Goal: Information Seeking & Learning: Learn about a topic

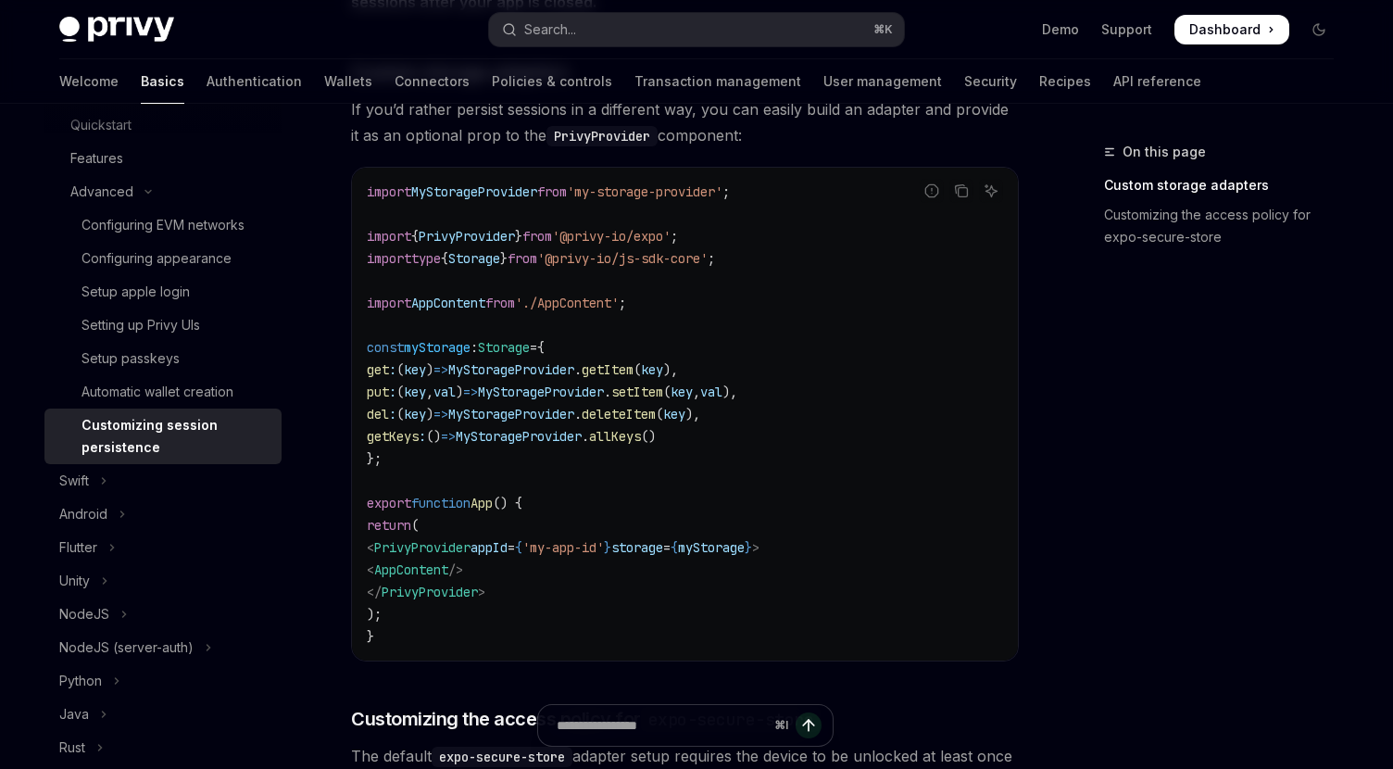
scroll to position [320, 0]
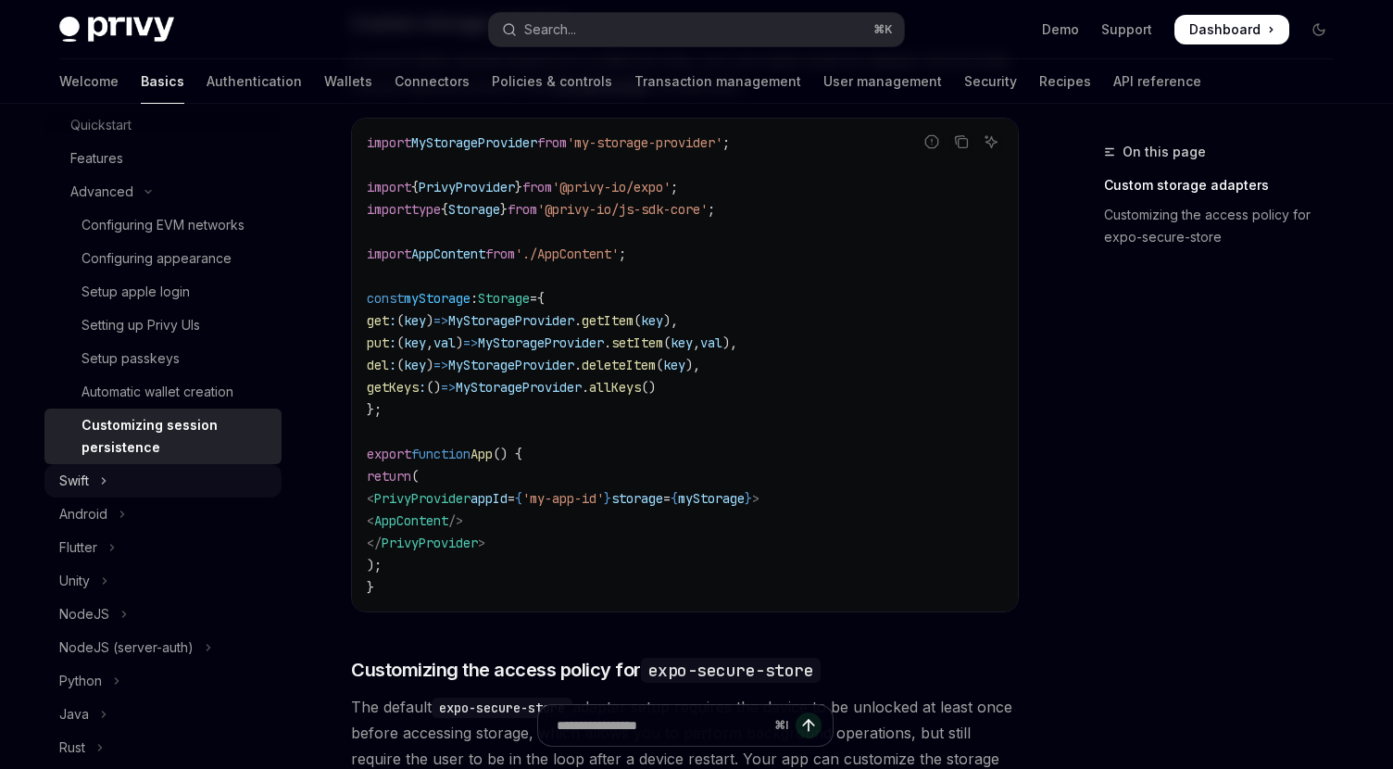
click at [208, 479] on button "Swift" at bounding box center [162, 480] width 237 height 33
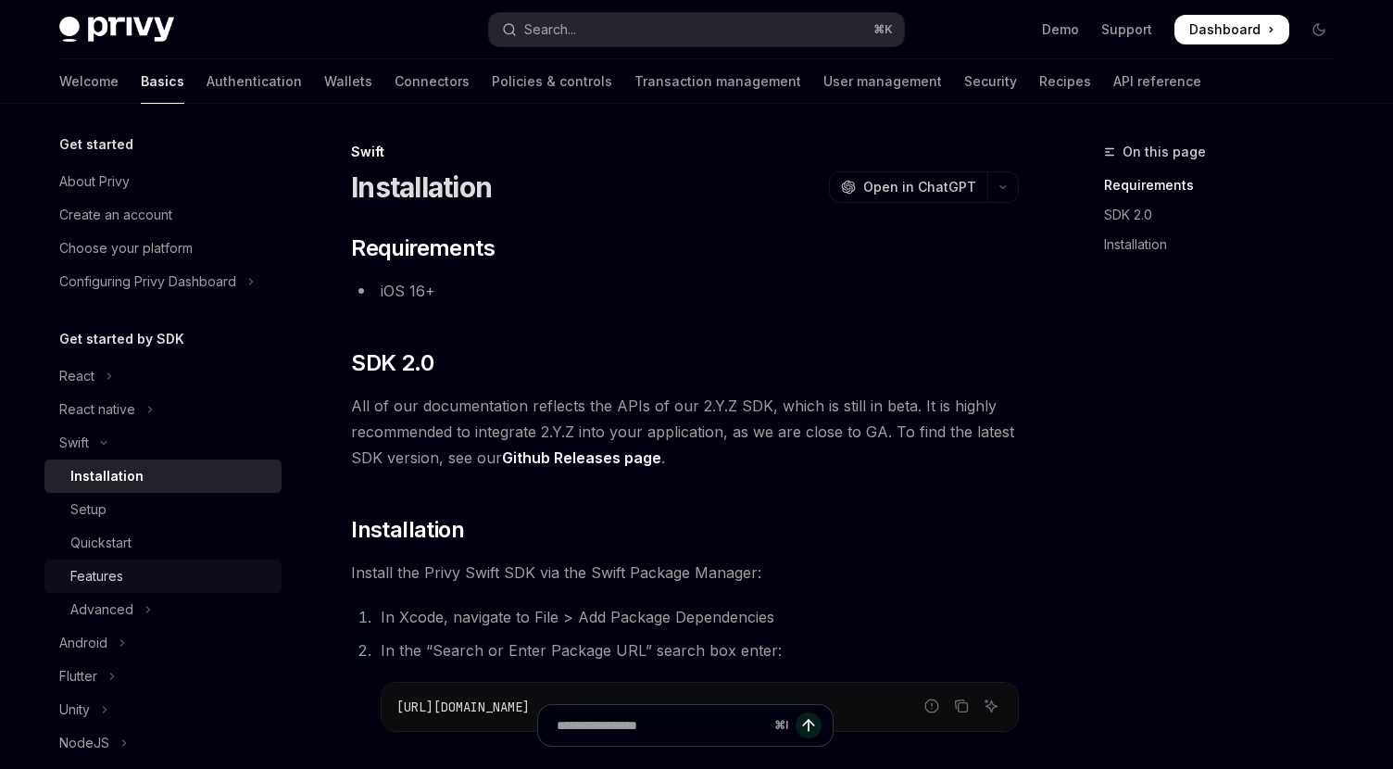
click at [163, 580] on div "Features" at bounding box center [170, 576] width 200 height 22
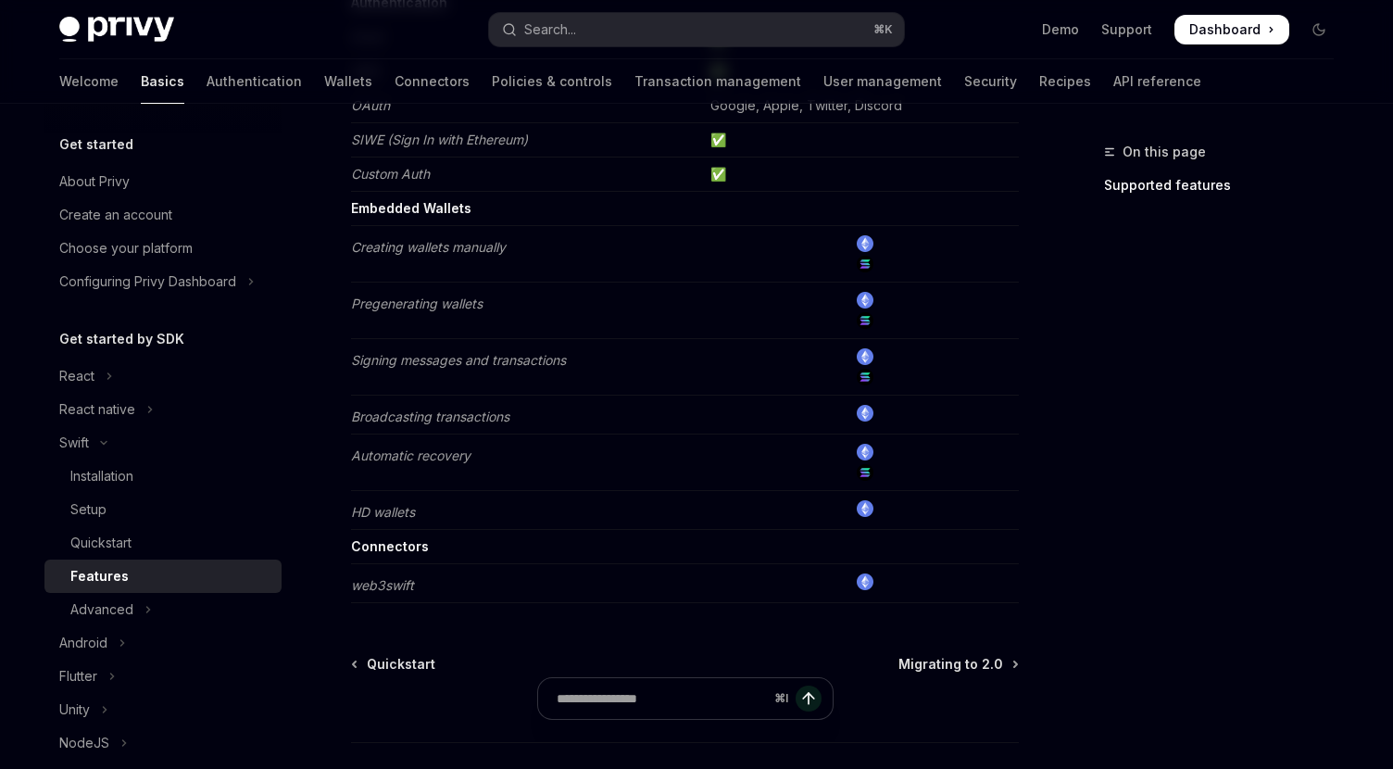
scroll to position [458, 0]
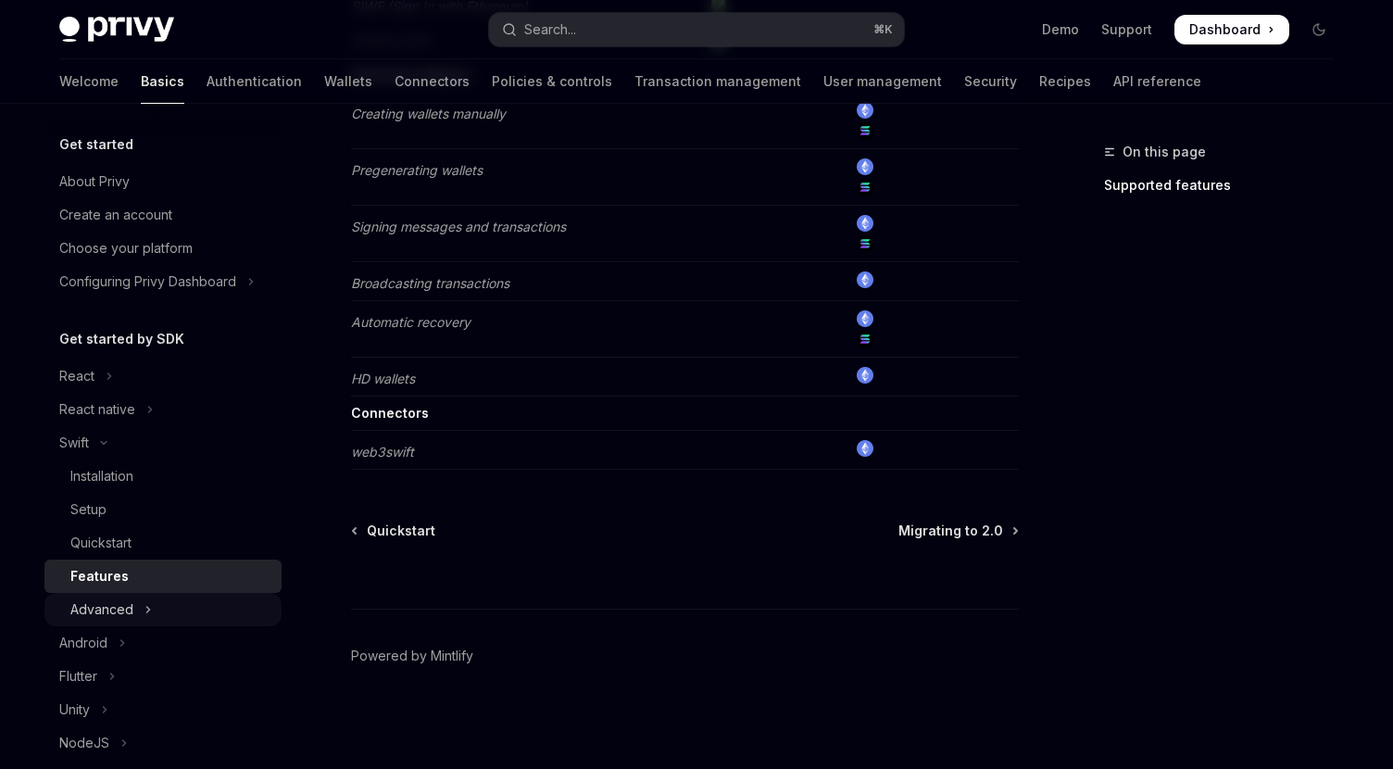
click at [110, 608] on div "Advanced" at bounding box center [101, 609] width 63 height 22
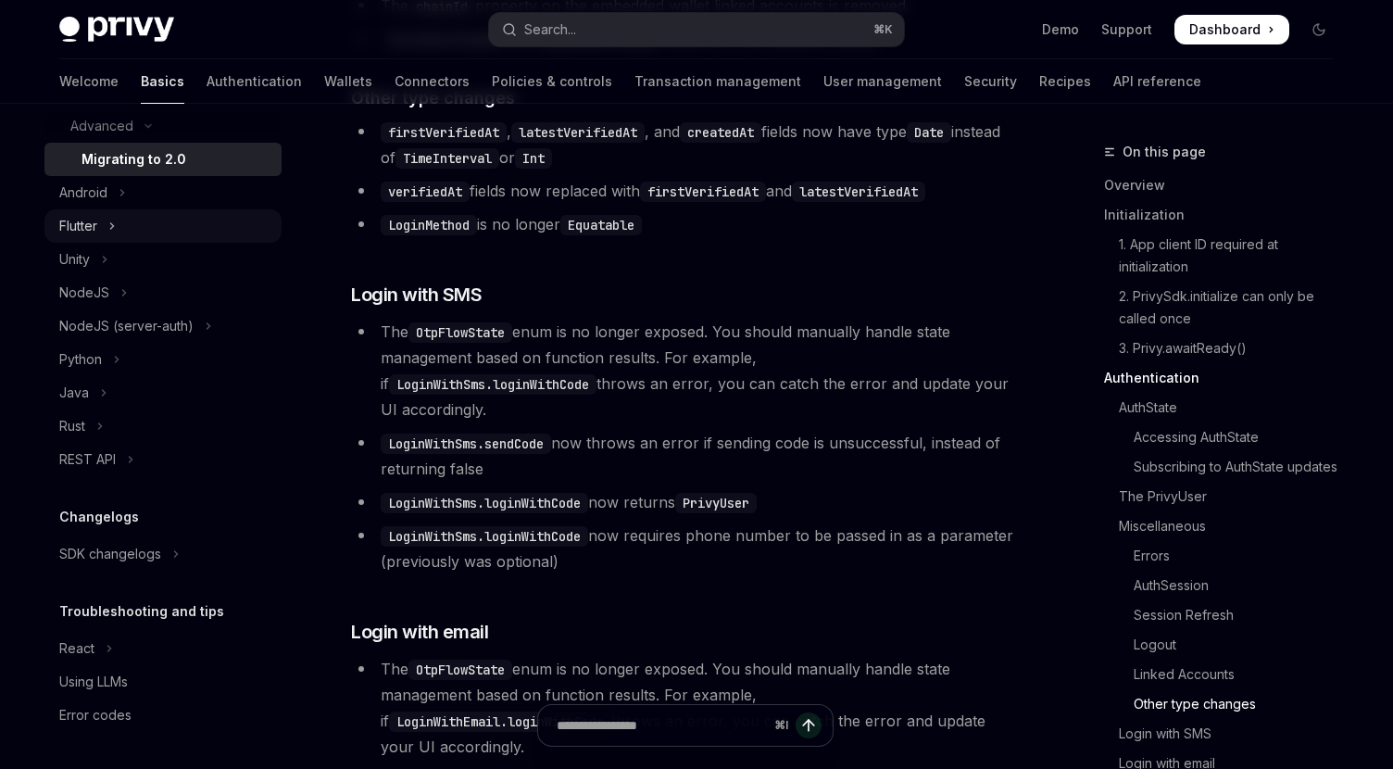
scroll to position [469, 0]
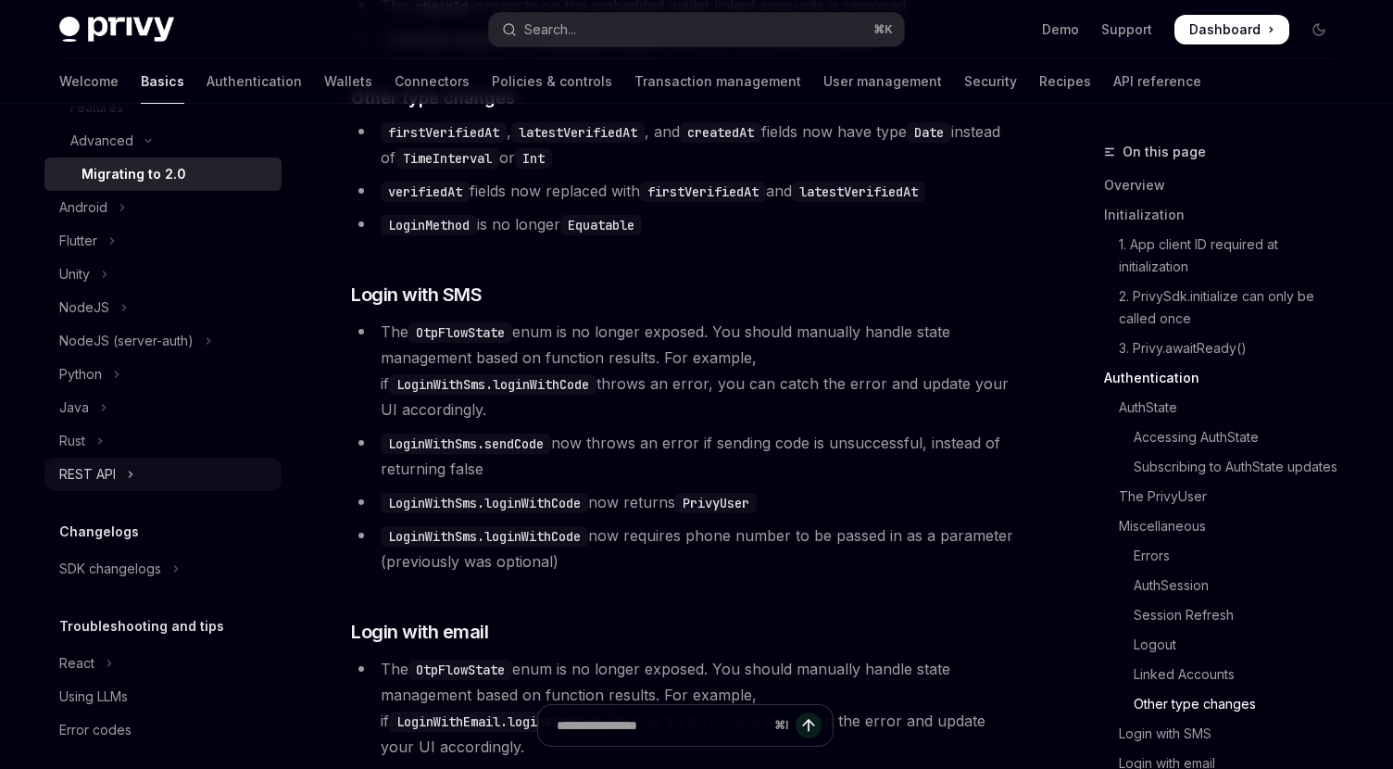
click at [132, 474] on icon "Toggle REST API section" at bounding box center [131, 474] width 3 height 6
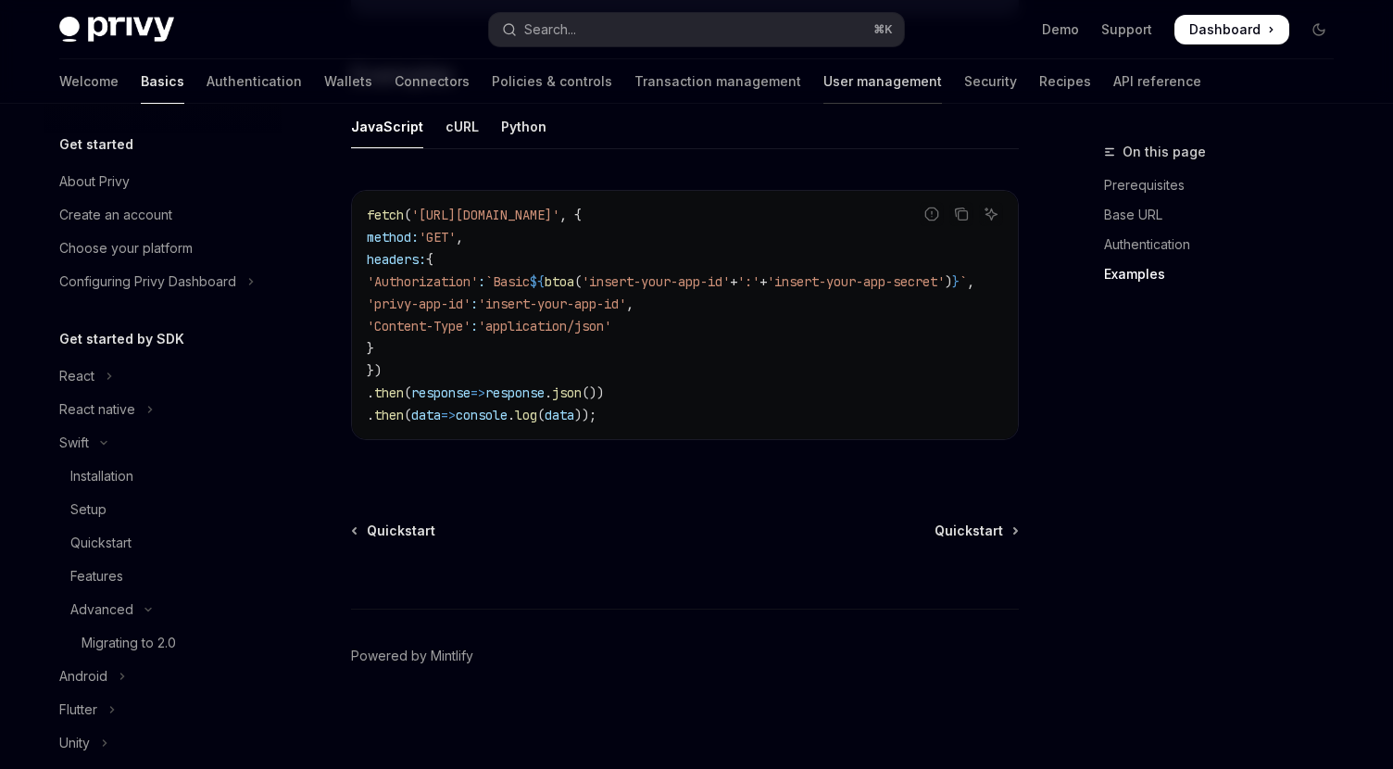
click at [823, 87] on link "User management" at bounding box center [882, 81] width 119 height 44
type textarea "*"
